Goal: Information Seeking & Learning: Learn about a topic

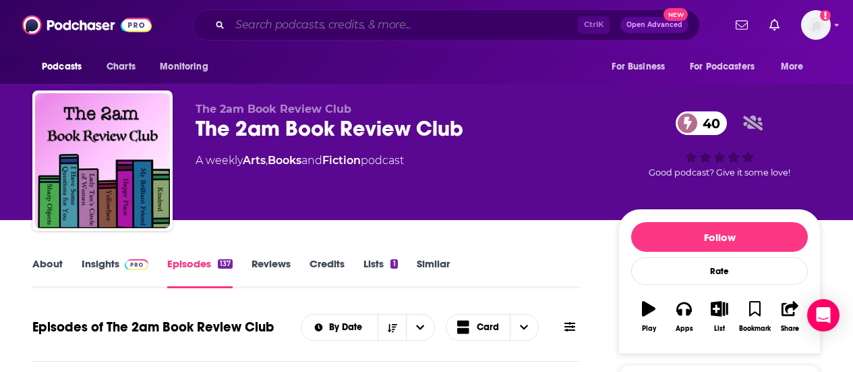
click at [268, 16] on input "Search podcasts, credits, & more..." at bounding box center [404, 25] width 348 height 22
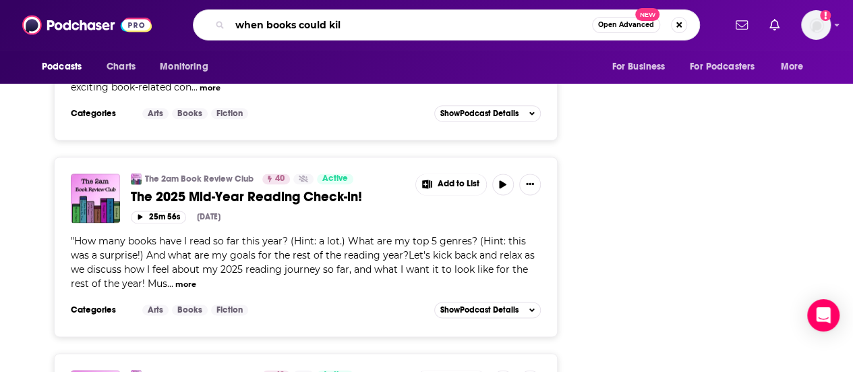
type input "when books could kill"
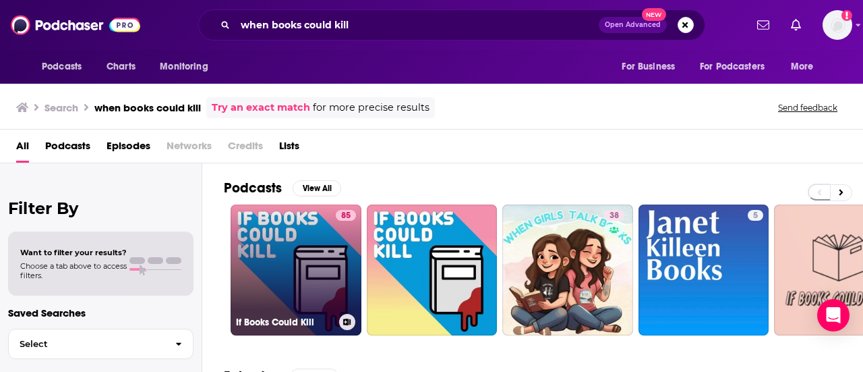
click at [267, 243] on link "85 If Books Could Kill" at bounding box center [296, 269] width 131 height 131
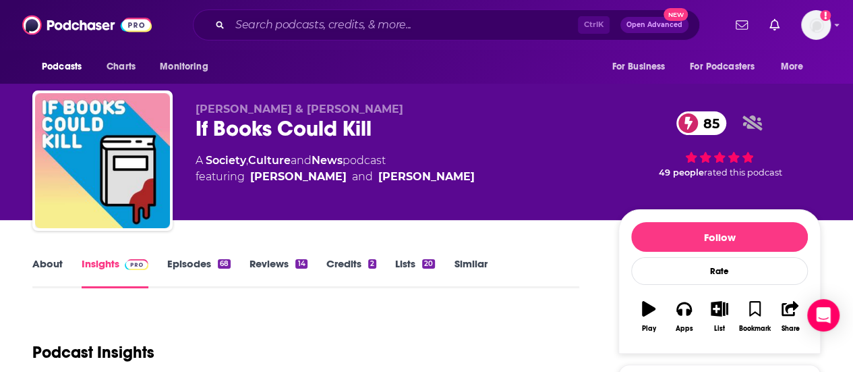
click at [248, 328] on div "Podcast Insights" at bounding box center [300, 344] width 536 height 69
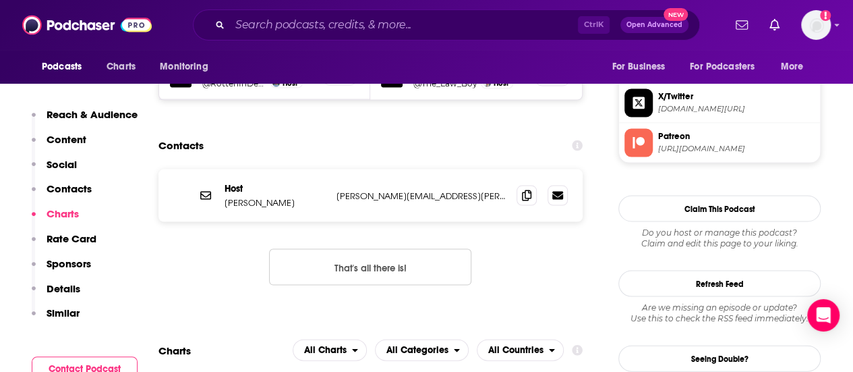
scroll to position [1246, 0]
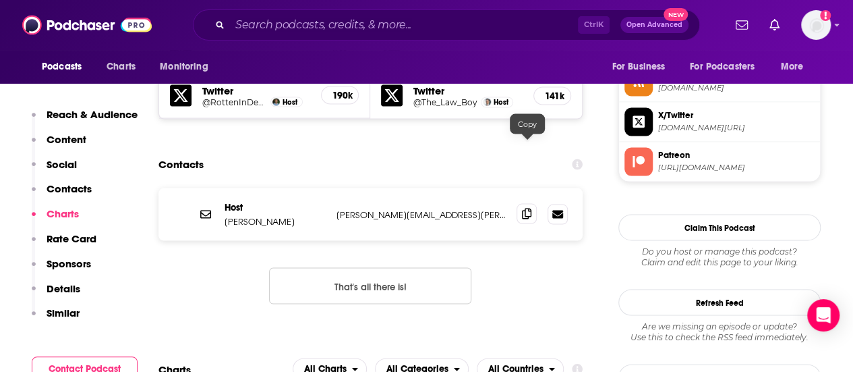
click at [521, 203] on span at bounding box center [527, 213] width 20 height 20
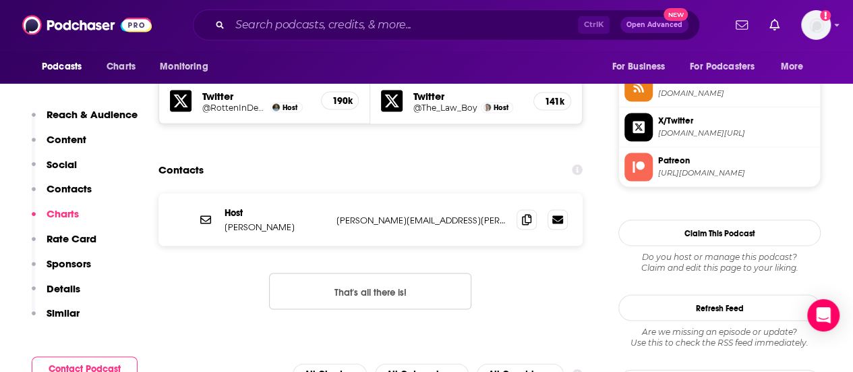
scroll to position [0, 0]
